Goal: Task Accomplishment & Management: Manage account settings

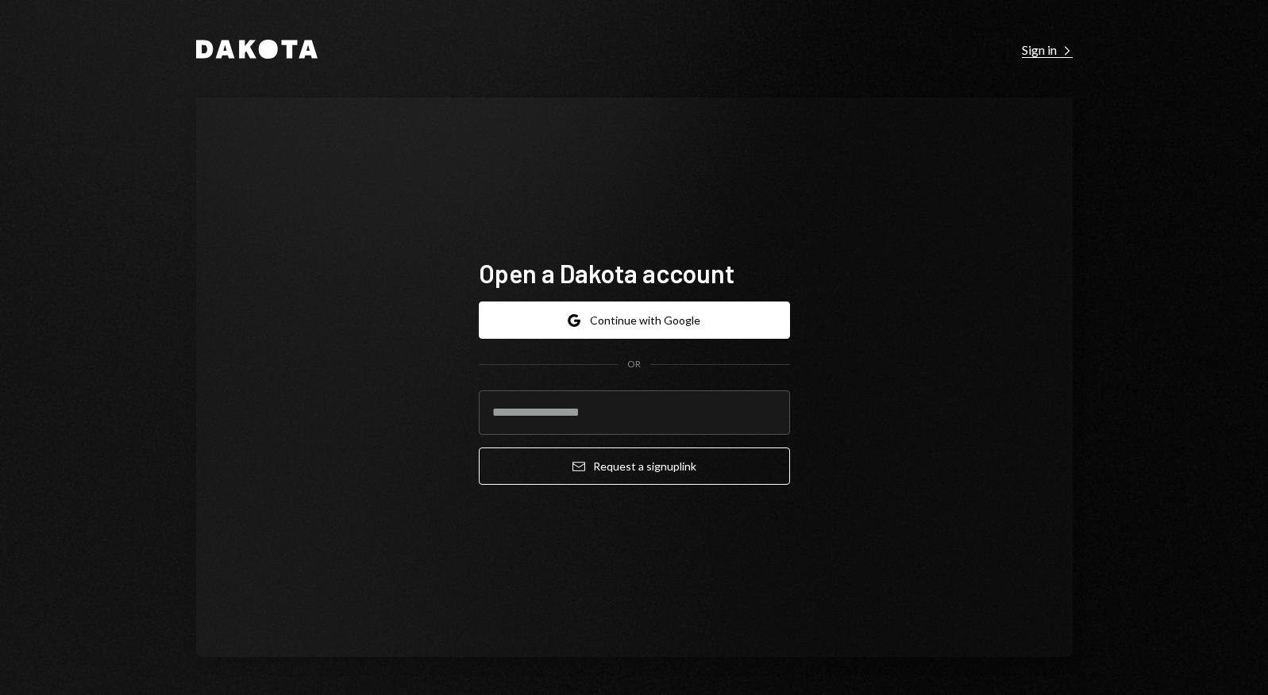
click at [1050, 50] on div "Sign in Right Caret" at bounding box center [1047, 50] width 51 height 16
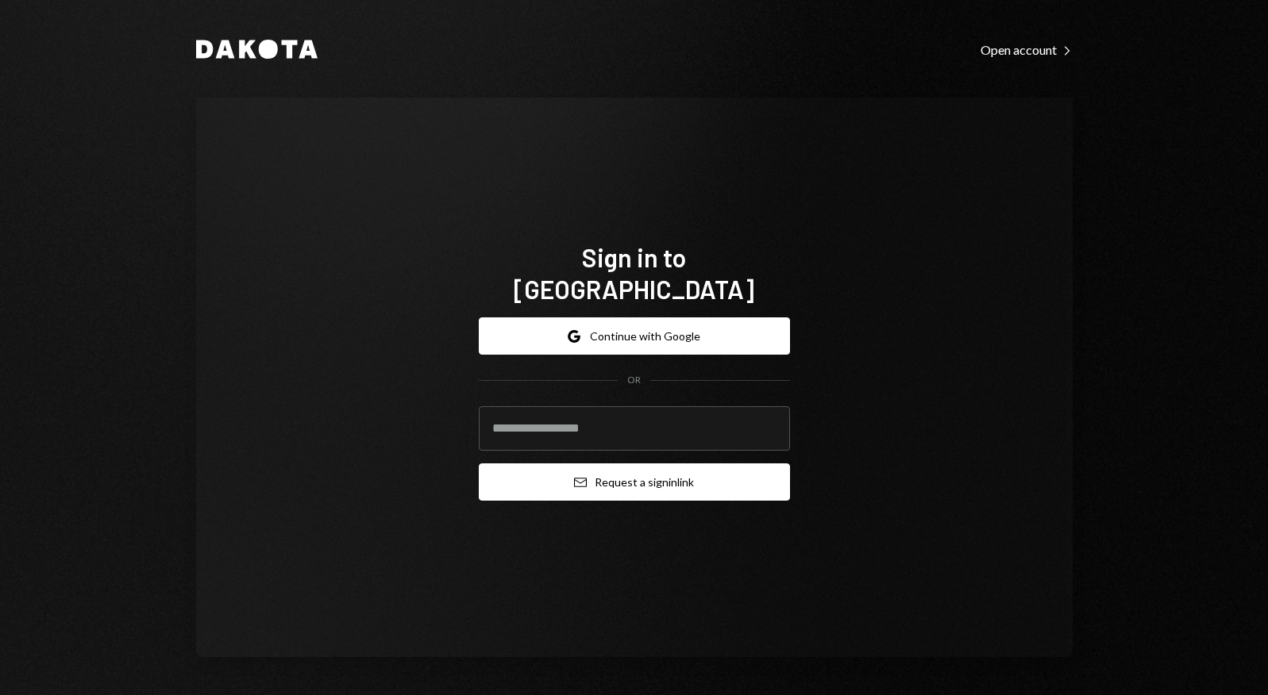
type input "**********"
click at [646, 474] on button "Email Request a sign in link" at bounding box center [634, 482] width 311 height 37
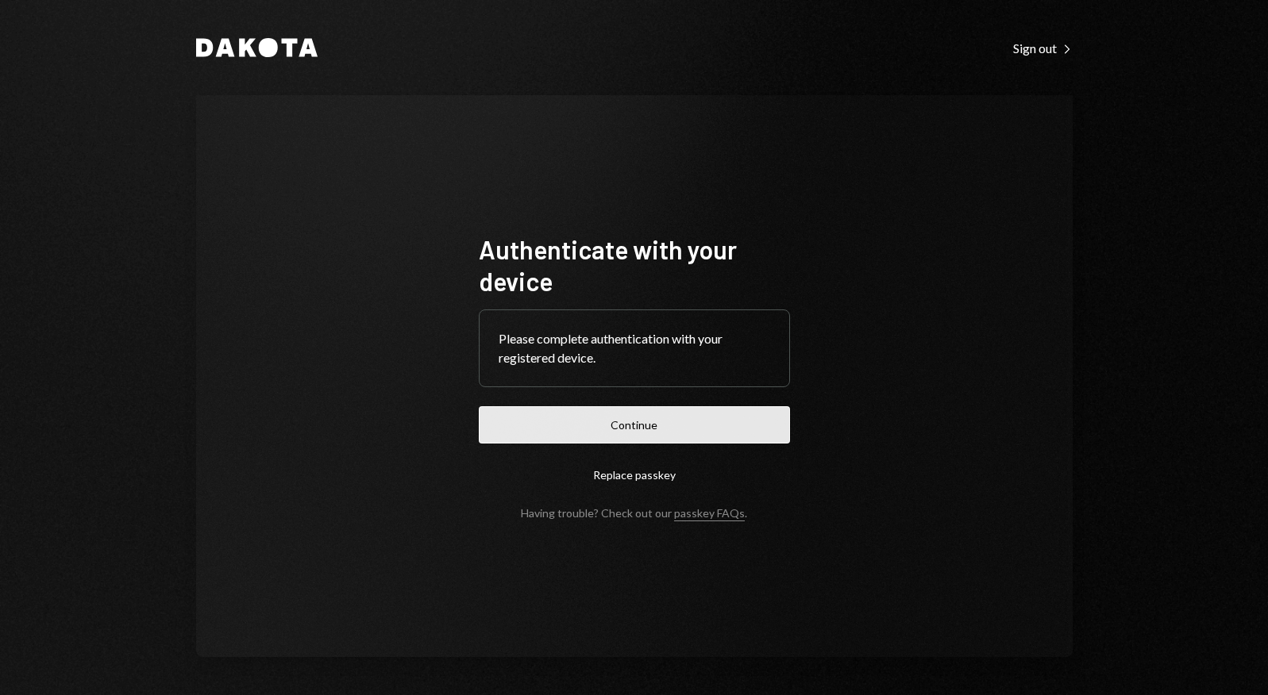
click at [696, 434] on button "Continue" at bounding box center [634, 424] width 311 height 37
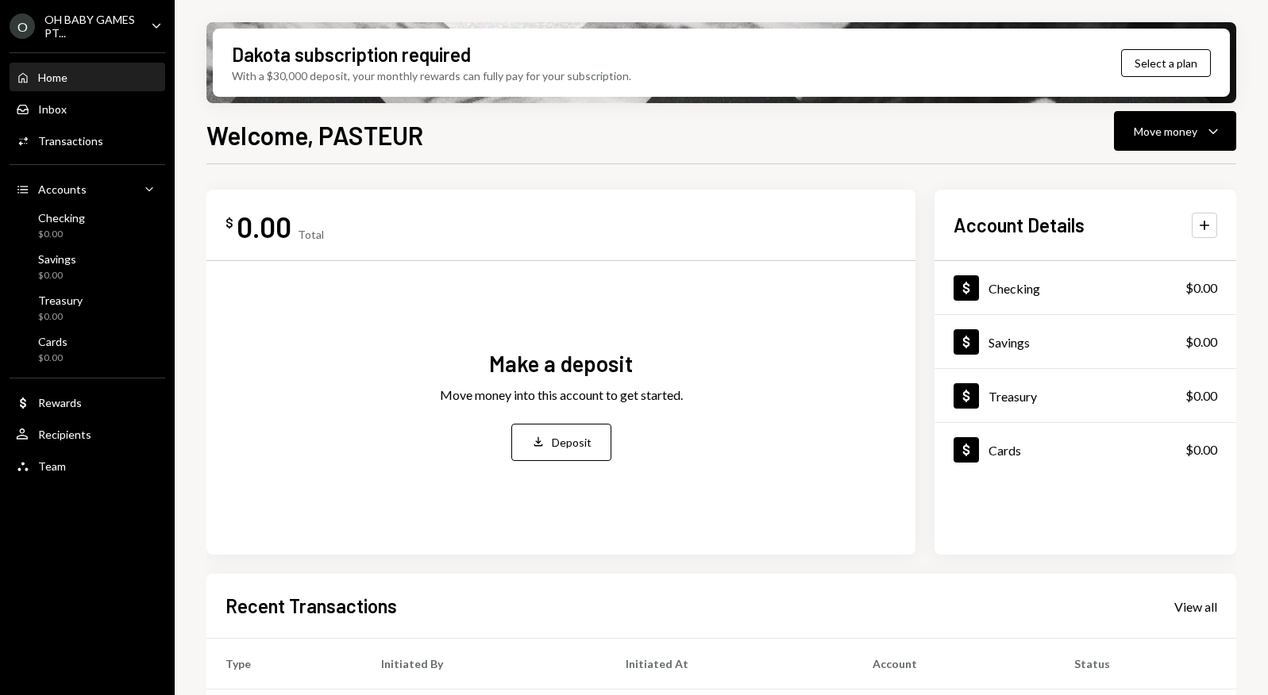
click at [582, 243] on div "$ 0.00 Total" at bounding box center [560, 227] width 671 height 36
click at [94, 114] on div "Inbox Inbox" at bounding box center [87, 109] width 143 height 14
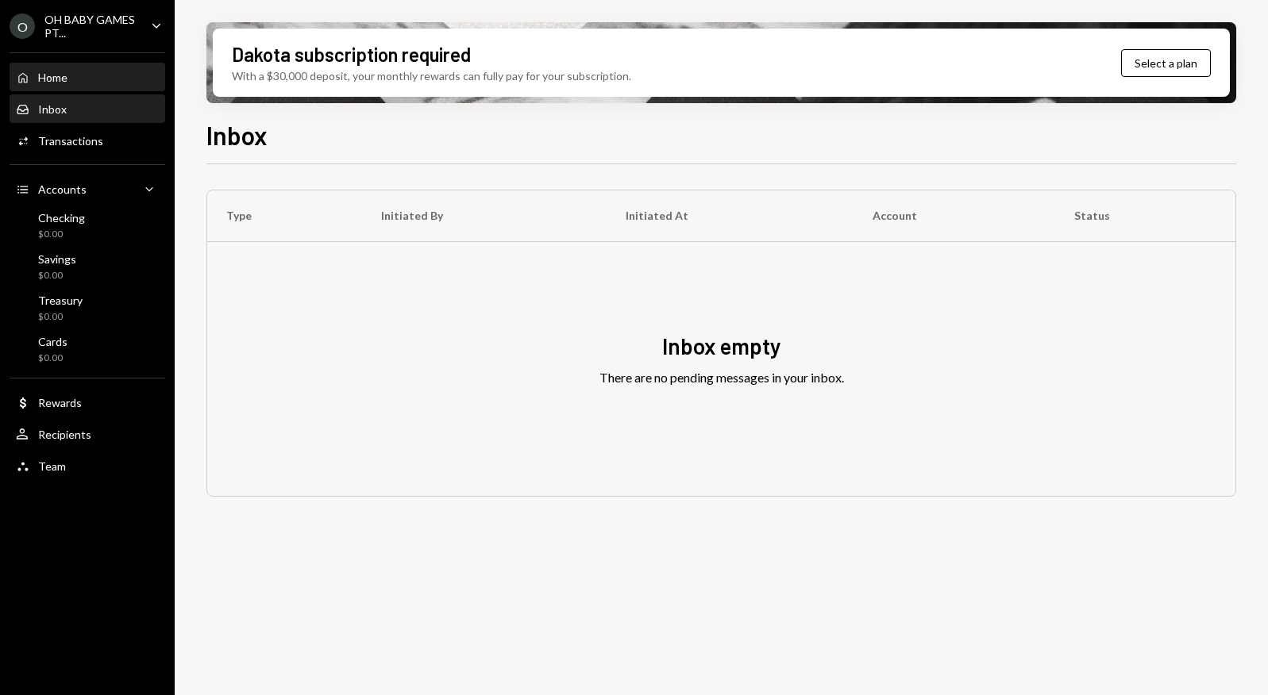
click at [88, 77] on div "Home Home" at bounding box center [87, 78] width 143 height 14
